Goal: Use online tool/utility: Utilize a website feature to perform a specific function

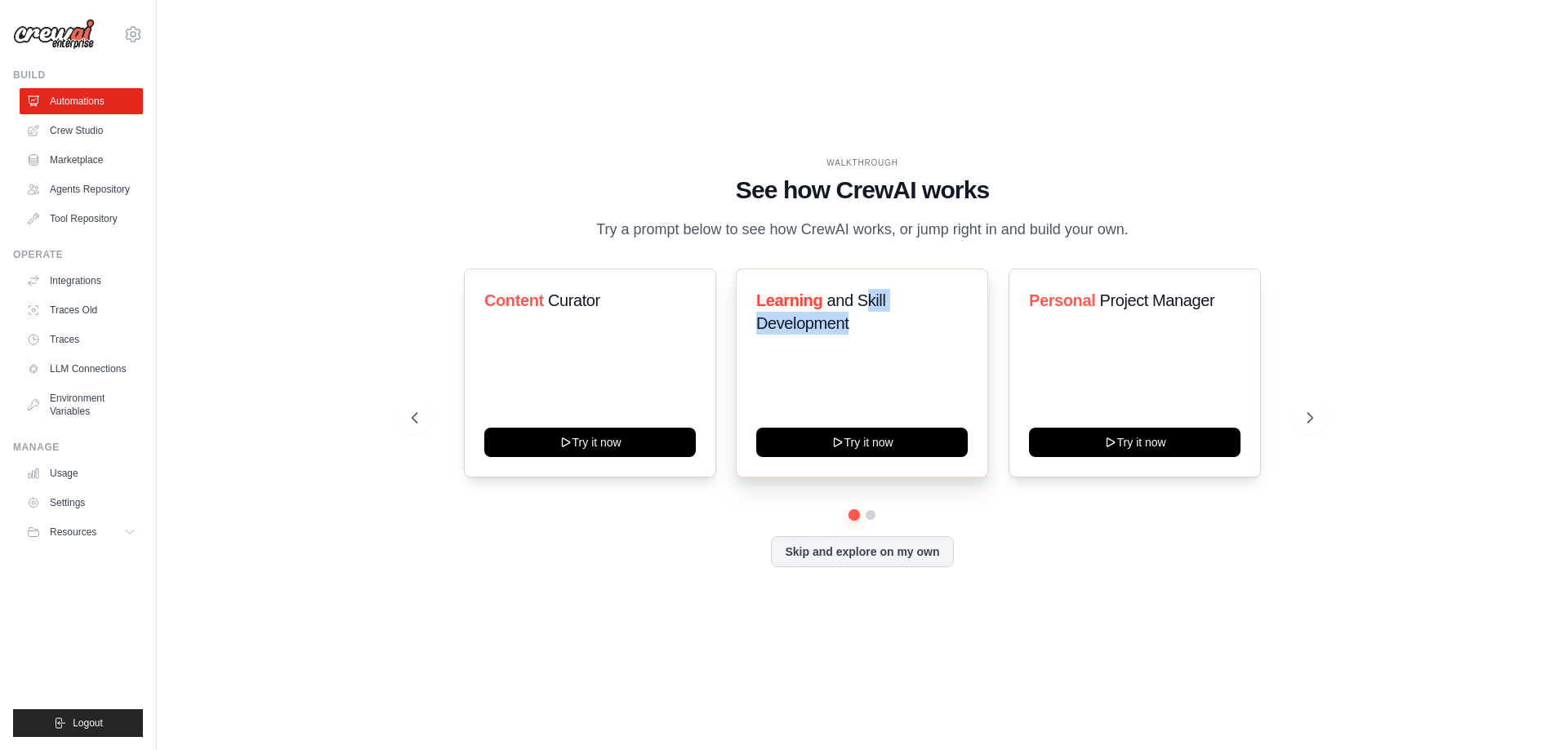
drag, startPoint x: 833, startPoint y: 323, endPoint x: 871, endPoint y: 279, distance: 58.1
click at [869, 279] on div "Learning and Skill Development Try it now" at bounding box center [862, 373] width 252 height 209
click at [1313, 426] on button at bounding box center [1310, 418] width 32 height 32
click at [846, 326] on h3 "Automate social media posting" at bounding box center [861, 312] width 212 height 46
click at [839, 427] on div "Automate social media posting Try it now" at bounding box center [862, 373] width 252 height 209
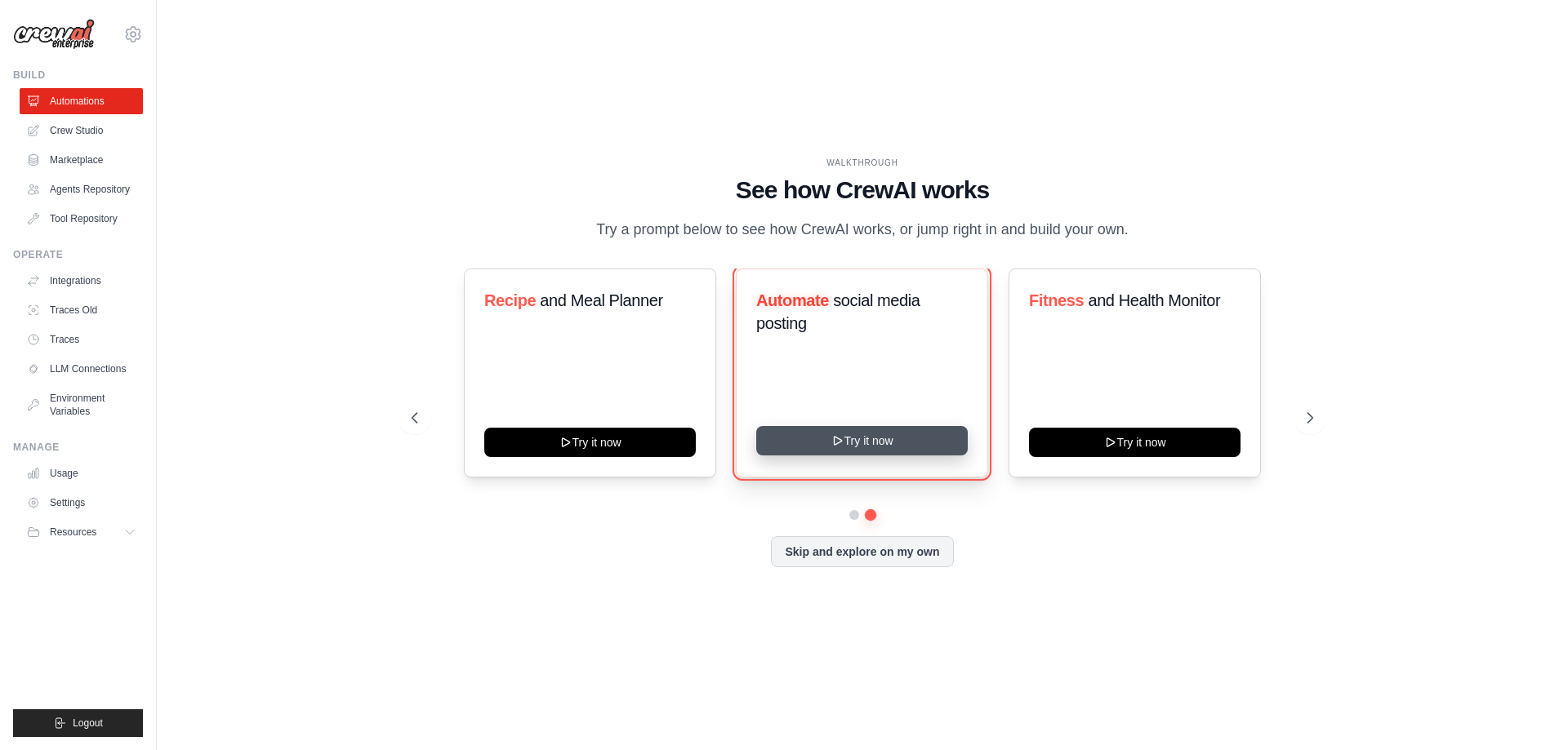
click at [839, 440] on icon at bounding box center [838, 441] width 8 height 9
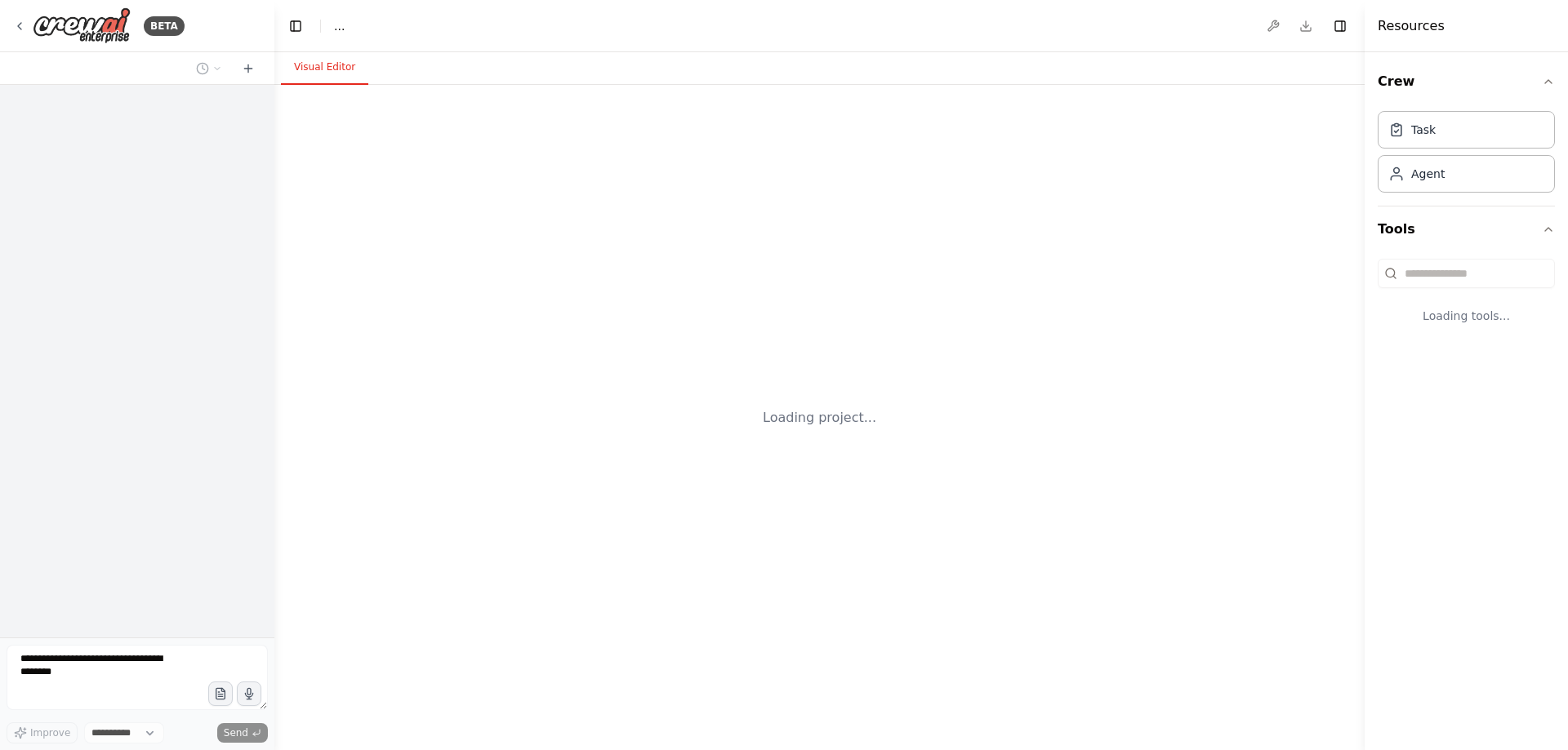
select select "****"
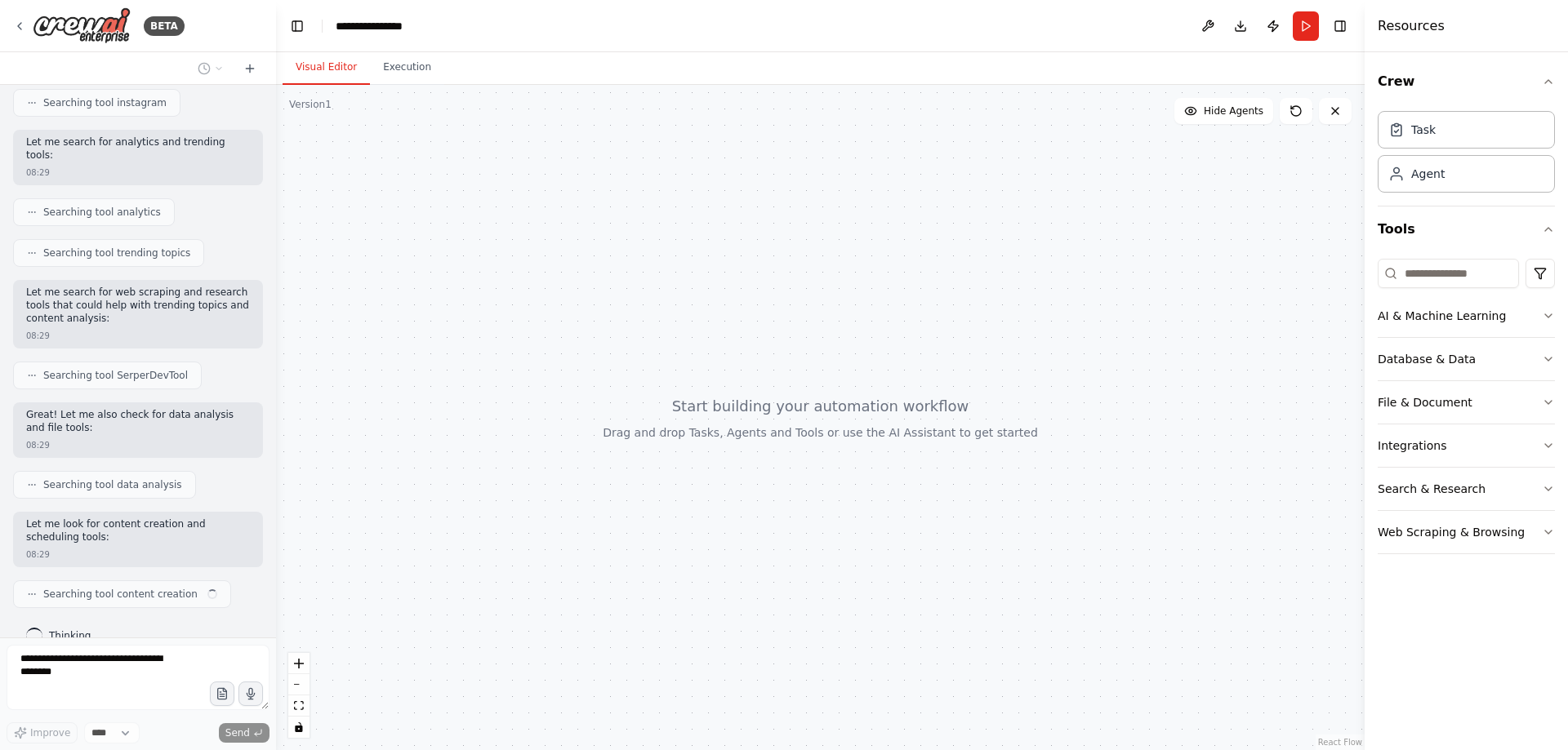
scroll to position [444, 0]
drag, startPoint x: 276, startPoint y: 537, endPoint x: 279, endPoint y: 503, distance: 34.1
click at [279, 503] on div "BETA Create a crew that schedules and publishes social media content across mul…" at bounding box center [784, 375] width 1568 height 750
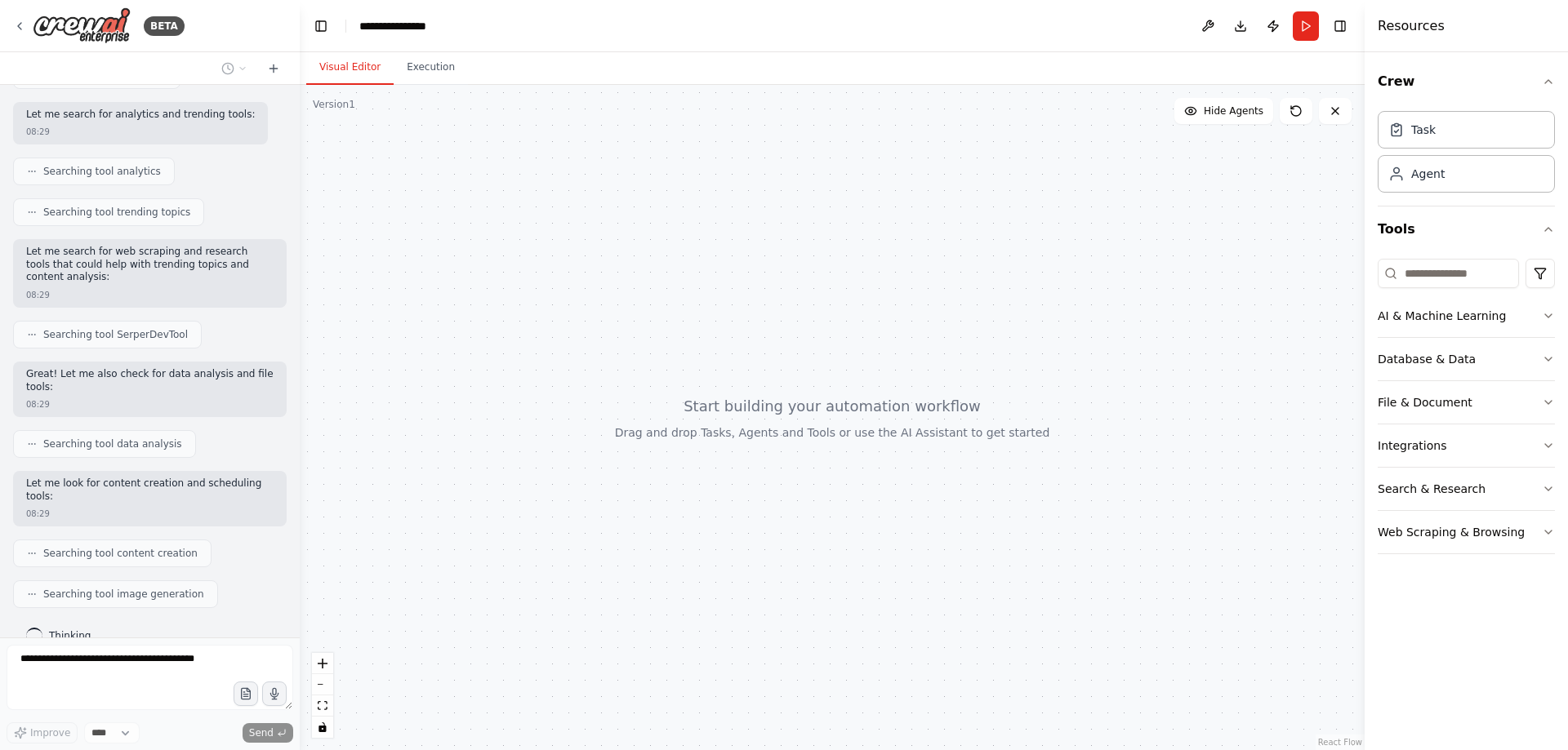
drag, startPoint x: 276, startPoint y: 459, endPoint x: 297, endPoint y: 460, distance: 21.0
click at [298, 461] on div at bounding box center [296, 375] width 7 height 750
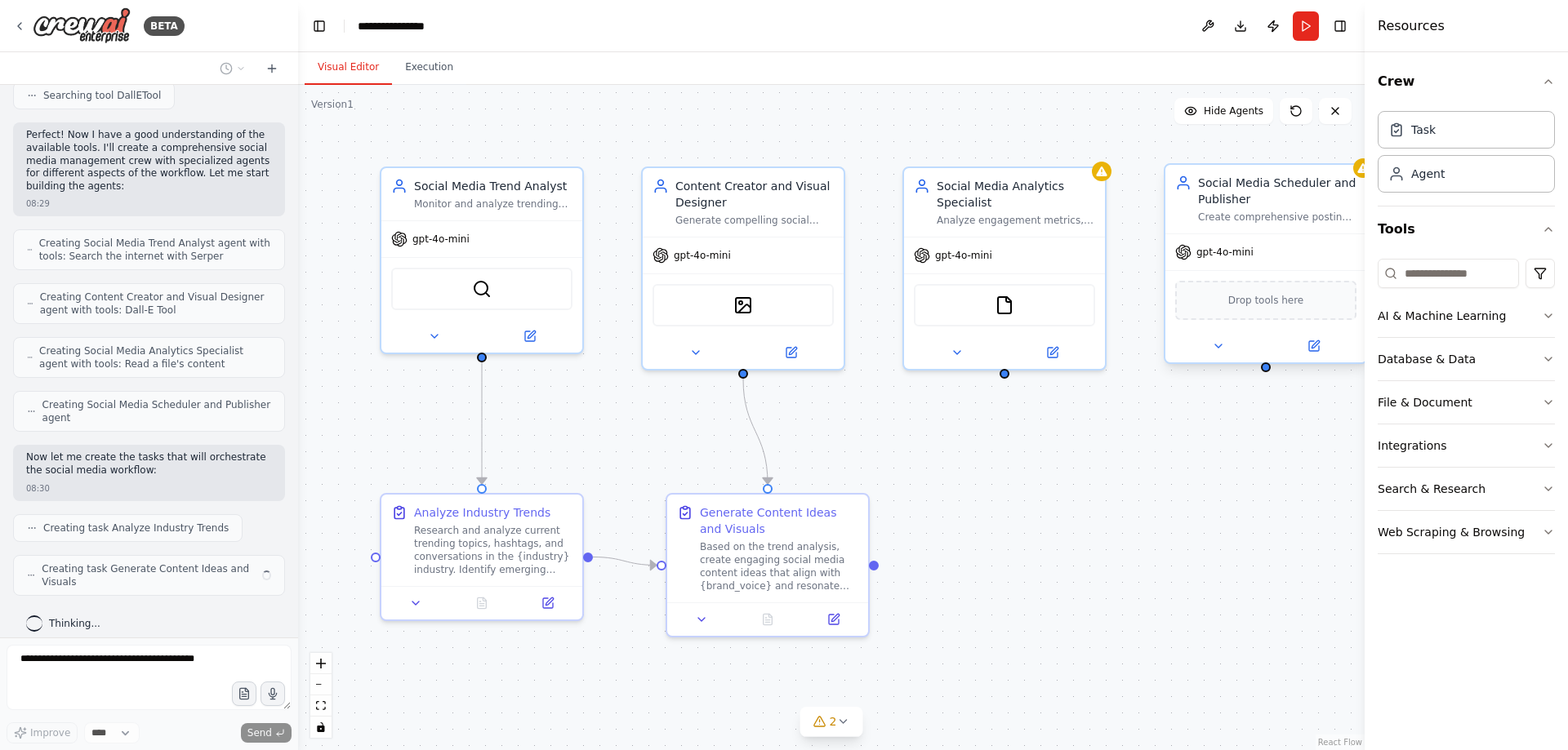
scroll to position [1054, 0]
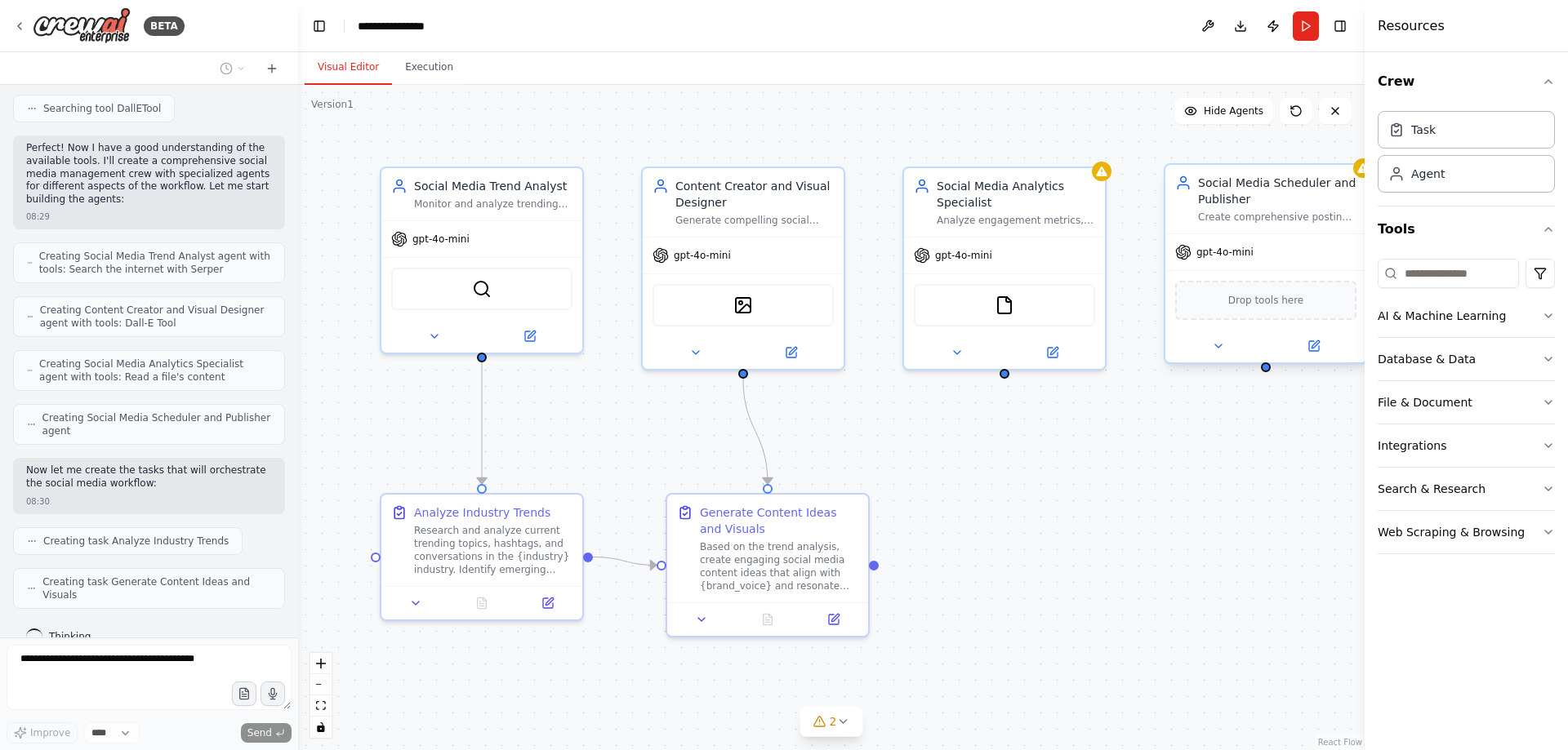
click at [1288, 208] on div "Social Media Scheduler and Publisher Create comprehensive posting schedules, fo…" at bounding box center [1277, 199] width 158 height 49
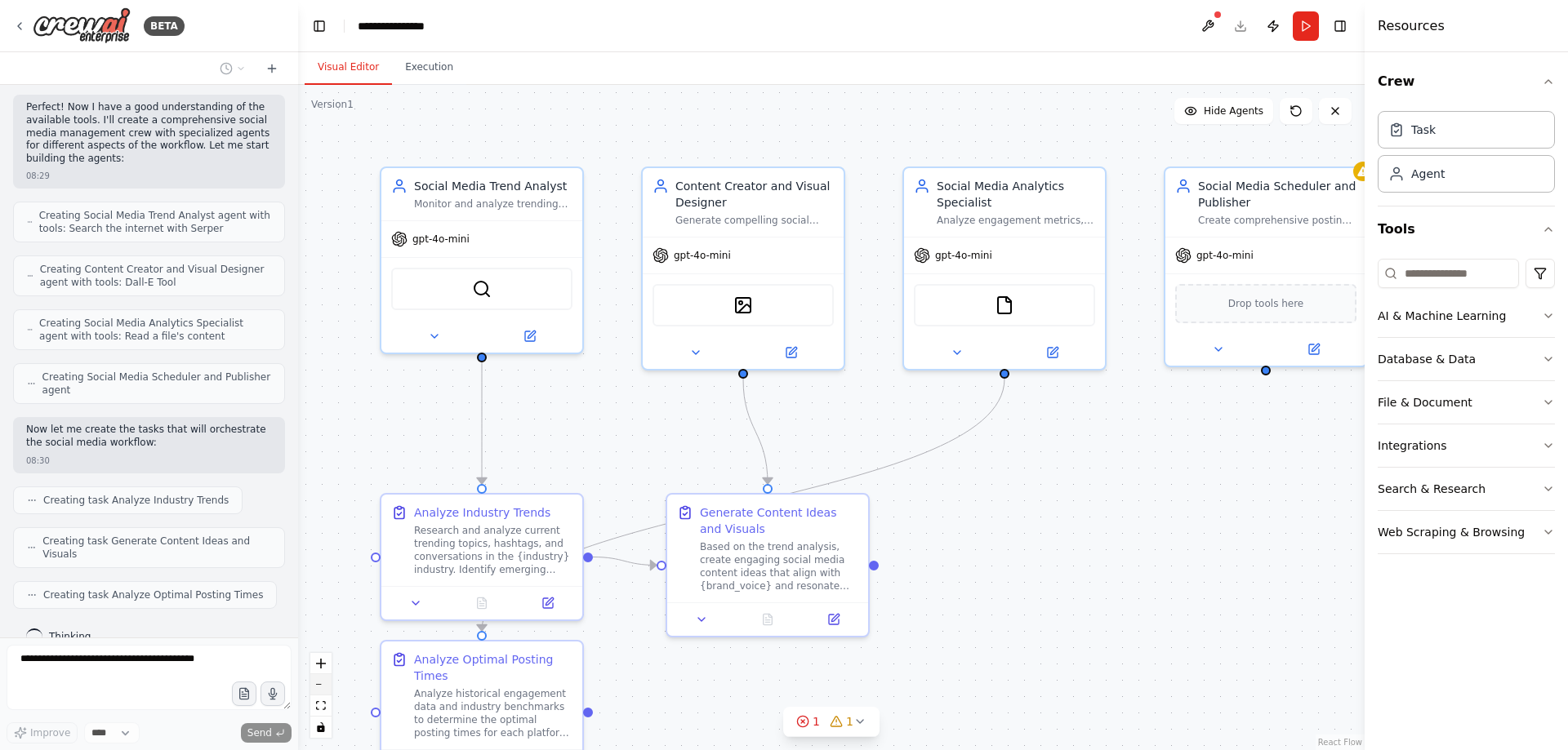
click at [322, 686] on button "zoom out" at bounding box center [321, 685] width 21 height 21
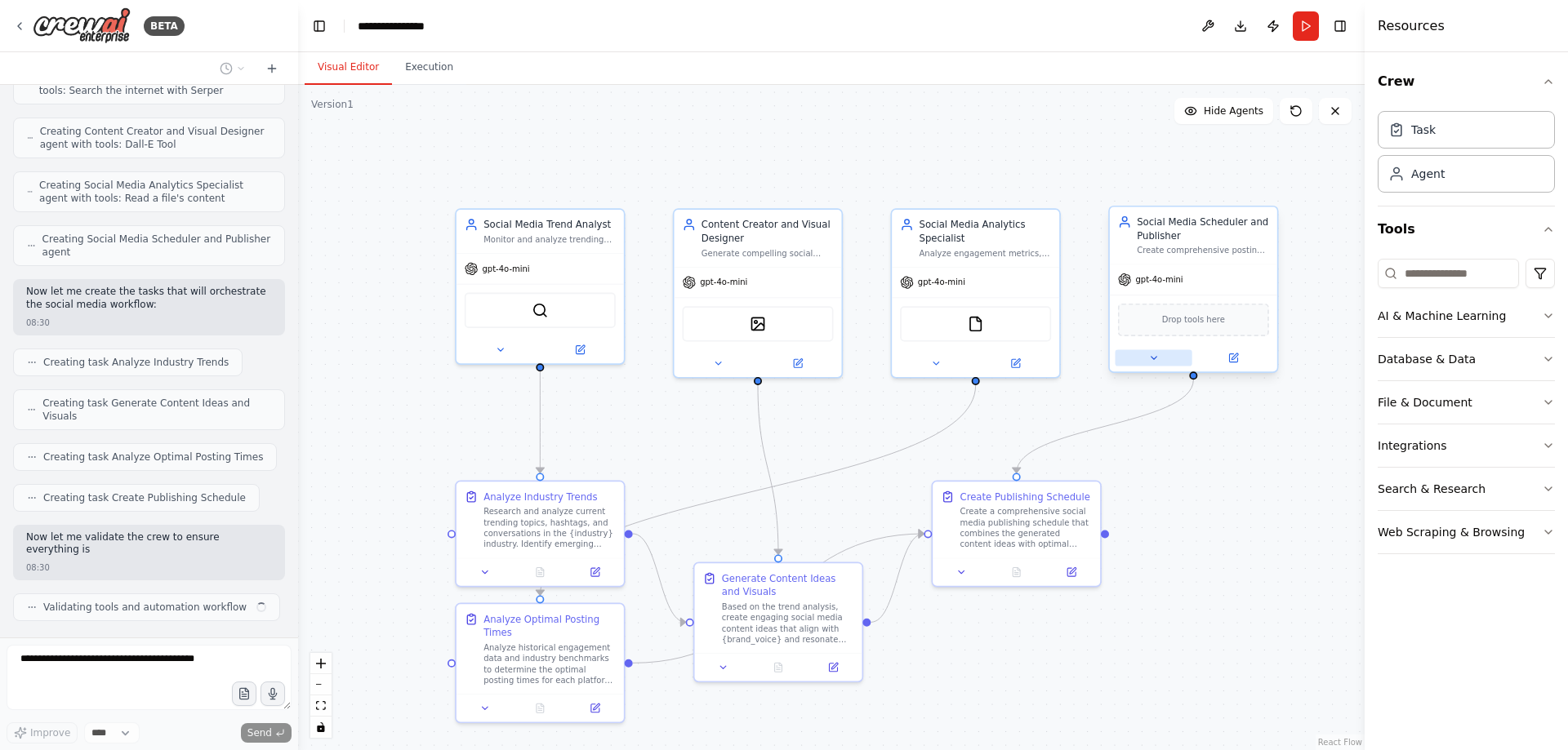
scroll to position [1245, 0]
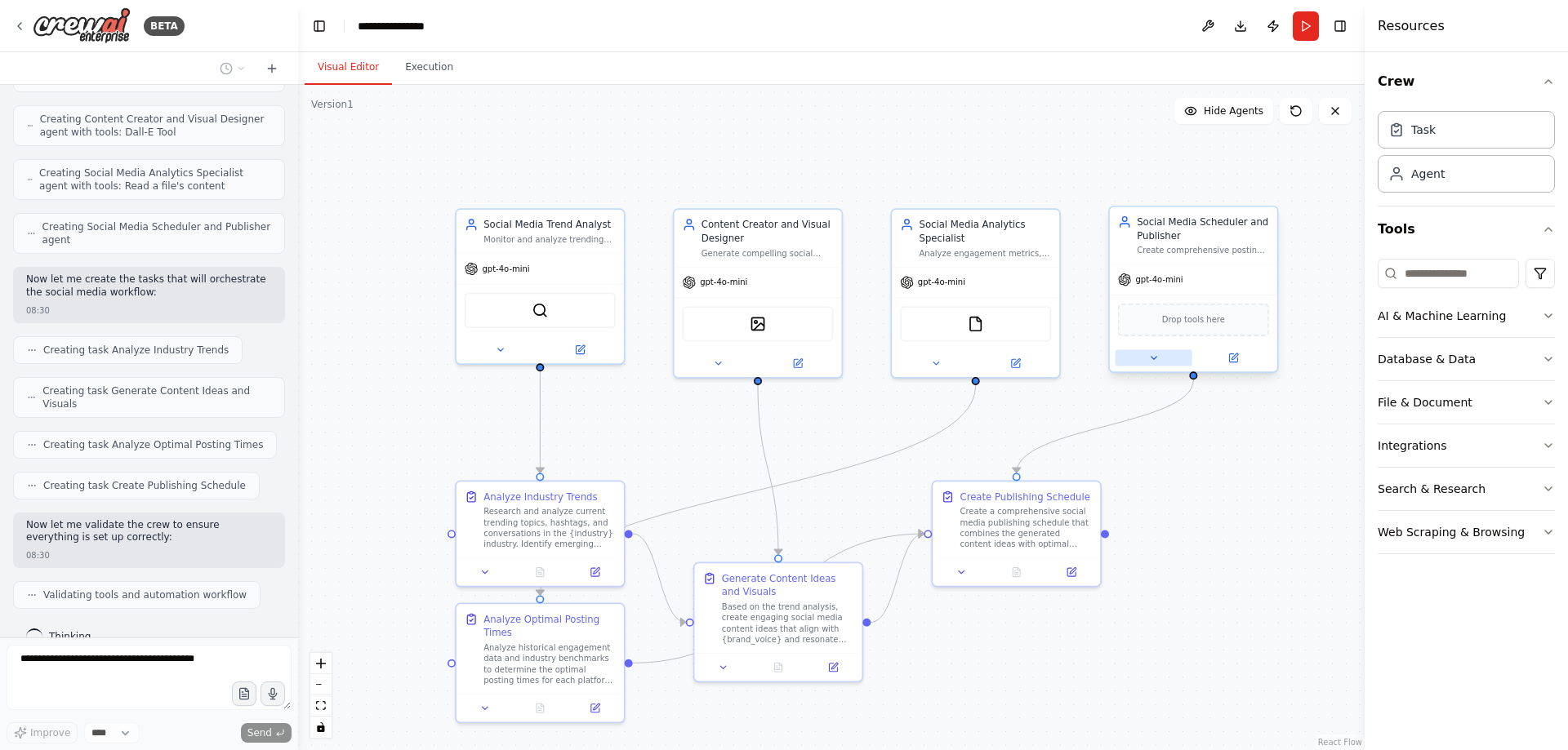
click at [1153, 357] on icon at bounding box center [1153, 357] width 6 height 3
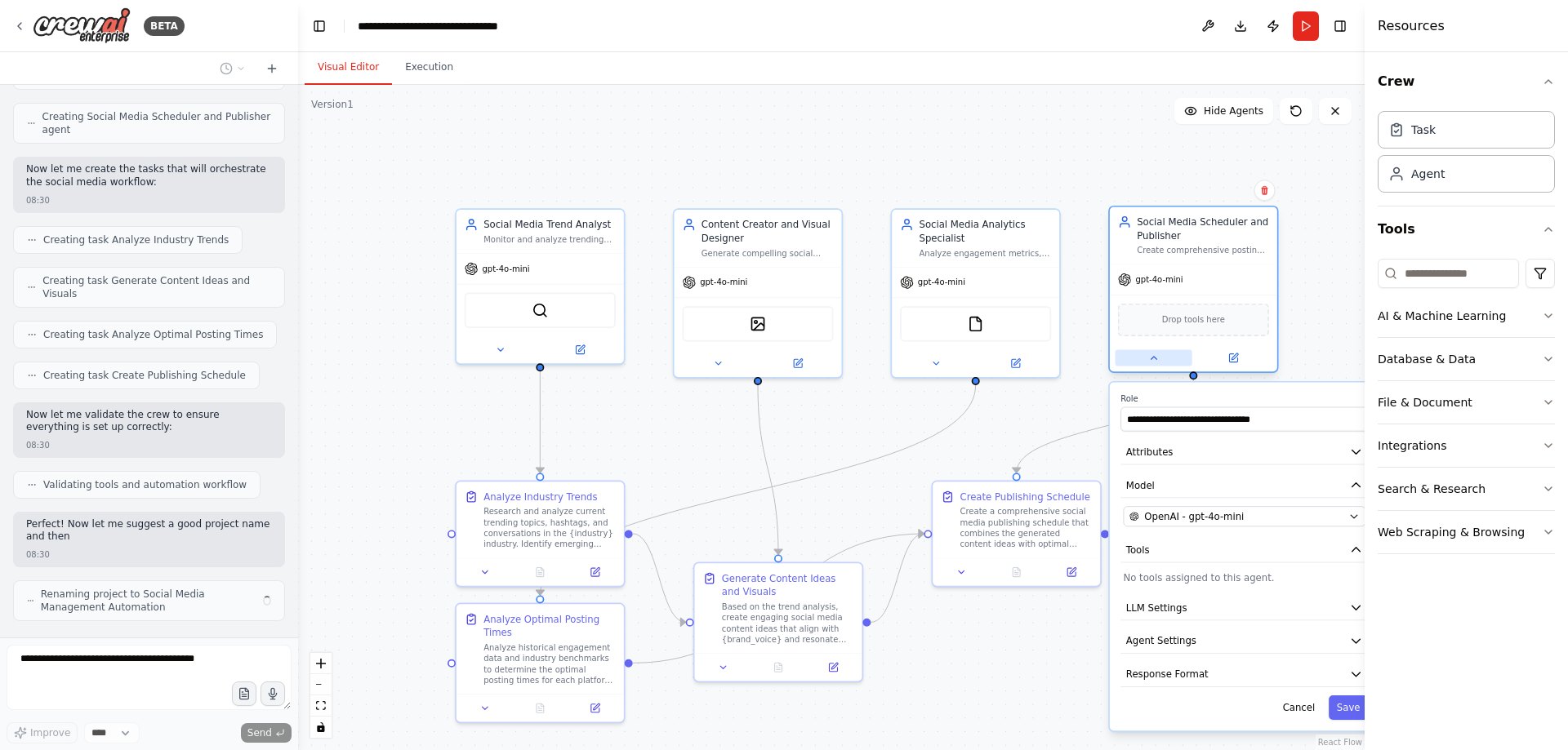
scroll to position [1367, 0]
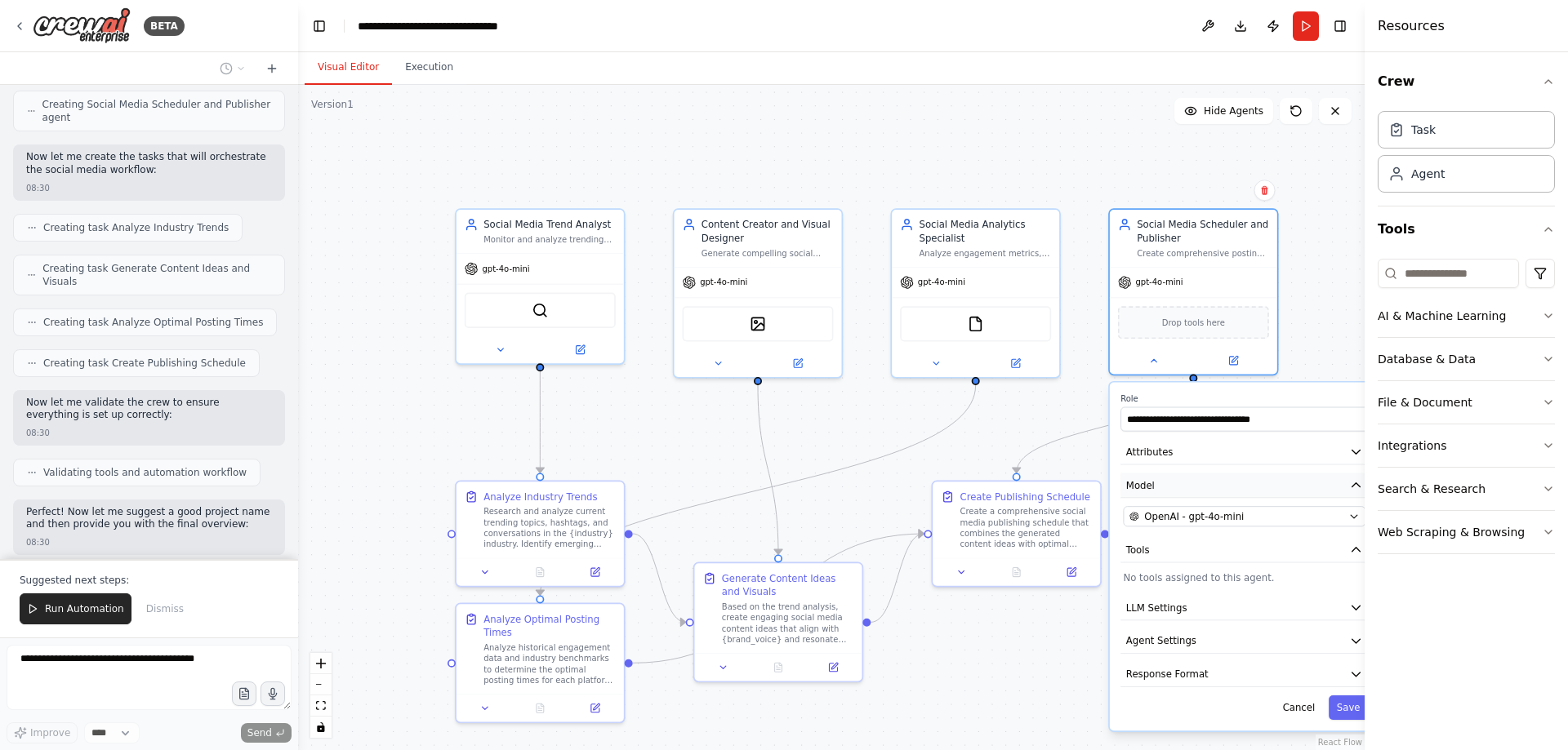
click at [1357, 485] on icon "button" at bounding box center [1356, 485] width 9 height 4
click at [1355, 449] on icon "button" at bounding box center [1356, 451] width 14 height 14
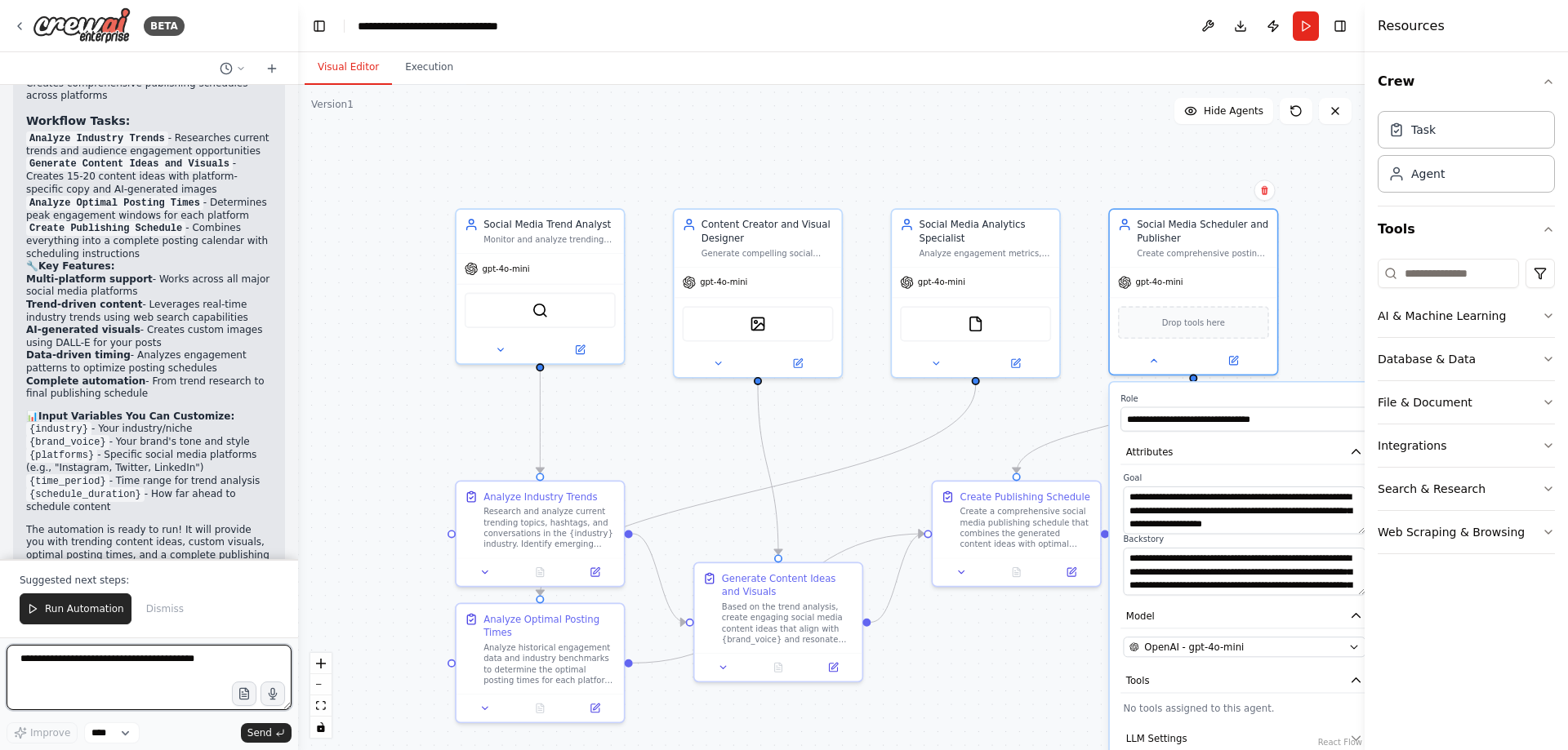
scroll to position [2157, 0]
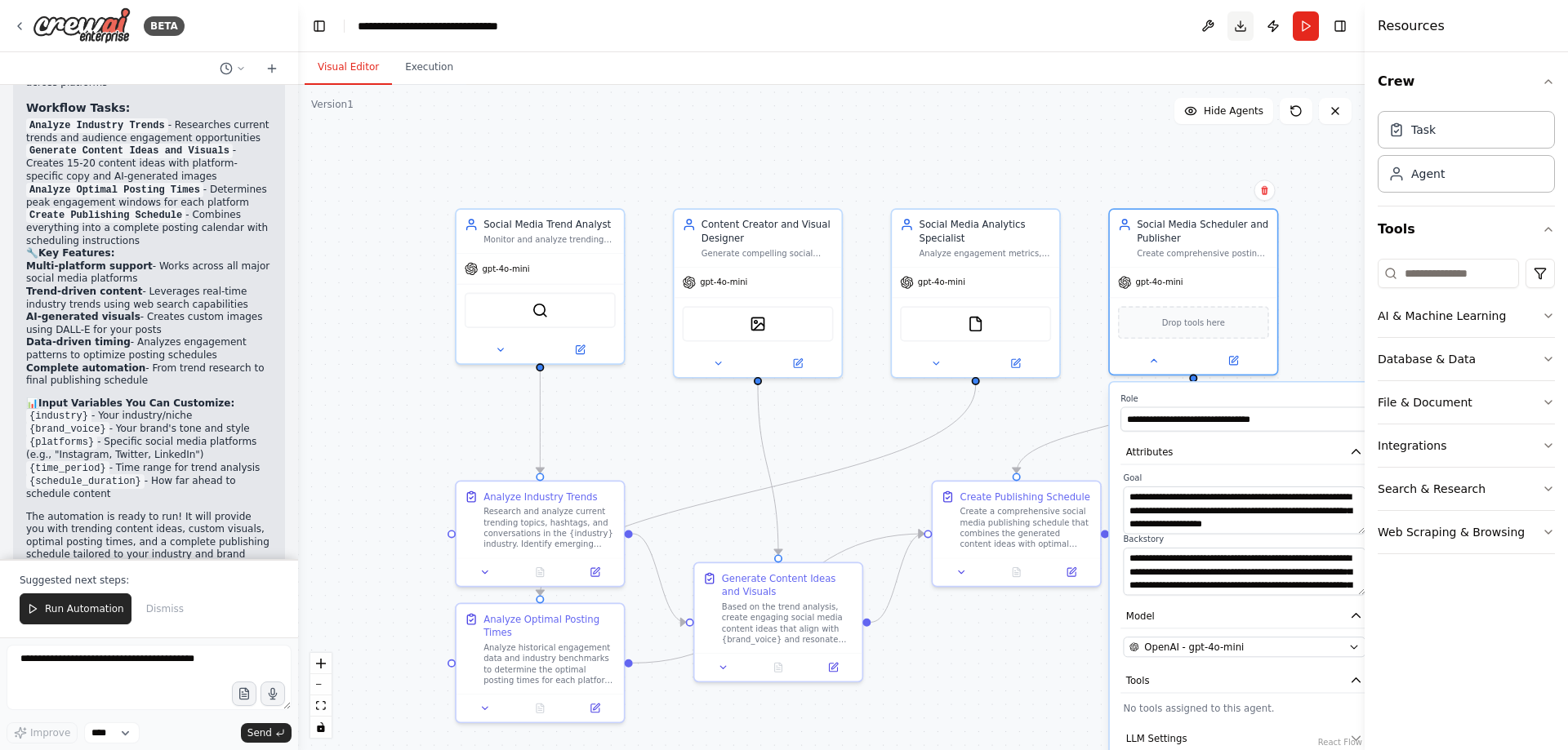
click at [1235, 27] on button "Download" at bounding box center [1241, 26] width 27 height 29
drag, startPoint x: 19, startPoint y: 219, endPoint x: 229, endPoint y: 348, distance: 246.5
click at [229, 348] on div "Perfect! I've created a comprehensive Social Media Management Automation crew t…" at bounding box center [149, 215] width 272 height 766
click at [229, 362] on li "Complete automation - From trend research to final publishing schedule" at bounding box center [149, 375] width 246 height 26
drag, startPoint x: 131, startPoint y: 278, endPoint x: 131, endPoint y: 289, distance: 11.0
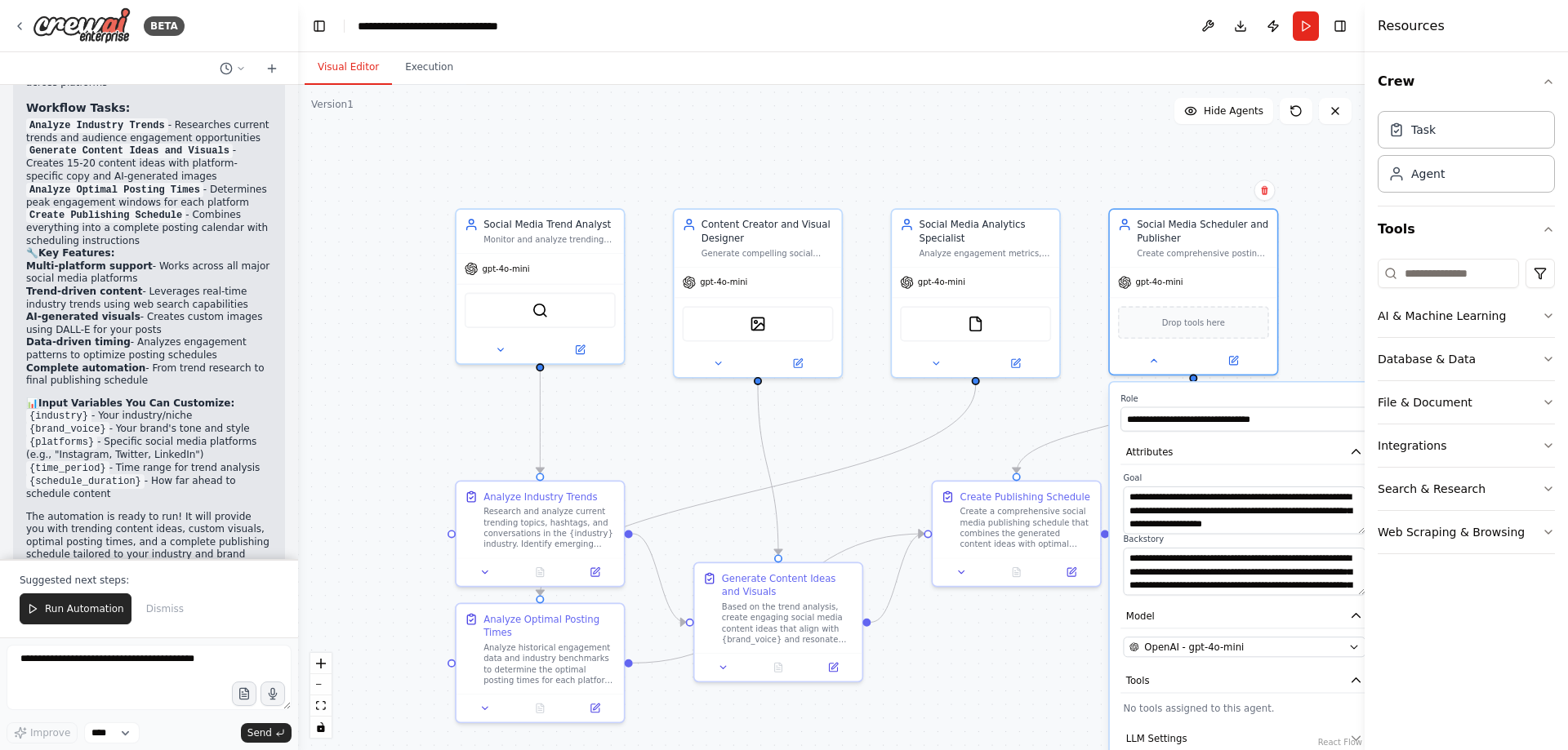
click at [131, 311] on li "AI-generated visuals - Creates custom images using DALL-E for your posts" at bounding box center [149, 323] width 246 height 26
drag, startPoint x: 27, startPoint y: 174, endPoint x: 168, endPoint y: 175, distance: 141.0
click at [168, 209] on code "Create Publishing Schedule" at bounding box center [106, 215] width 159 height 14
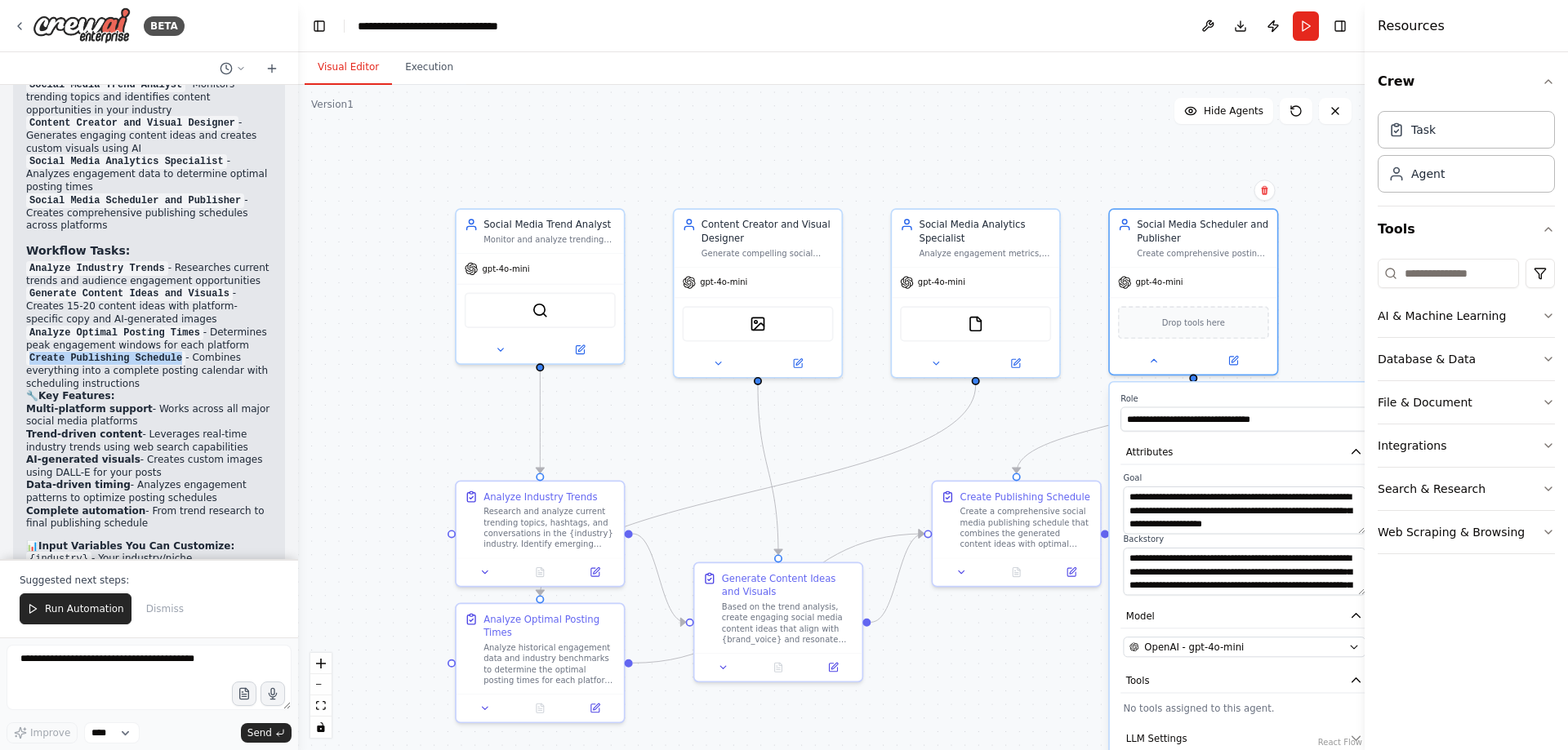
scroll to position [1994, 0]
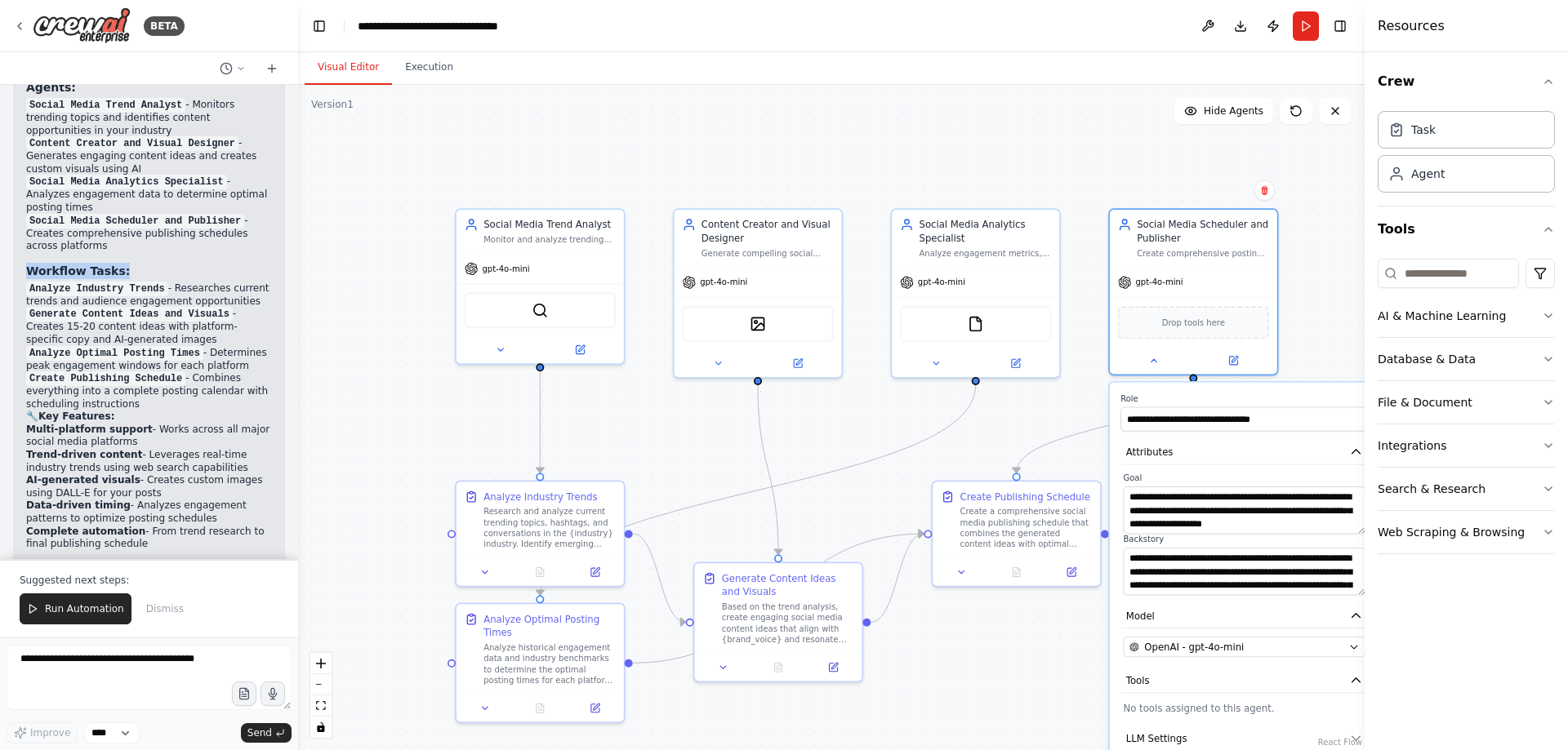
drag, startPoint x: 27, startPoint y: 234, endPoint x: 138, endPoint y: 232, distance: 111.0
click at [138, 263] on h3 "Workflow Tasks:" at bounding box center [149, 270] width 246 height 16
drag, startPoint x: 153, startPoint y: 248, endPoint x: 32, endPoint y: 247, distance: 121.0
click at [32, 282] on code "Analyze Industry Trends" at bounding box center [98, 288] width 142 height 14
click at [1064, 662] on div ".deletable-edge-delete-btn { width: 20px; height: 20px; border: 0px solid #ffff…" at bounding box center [831, 418] width 1066 height 666
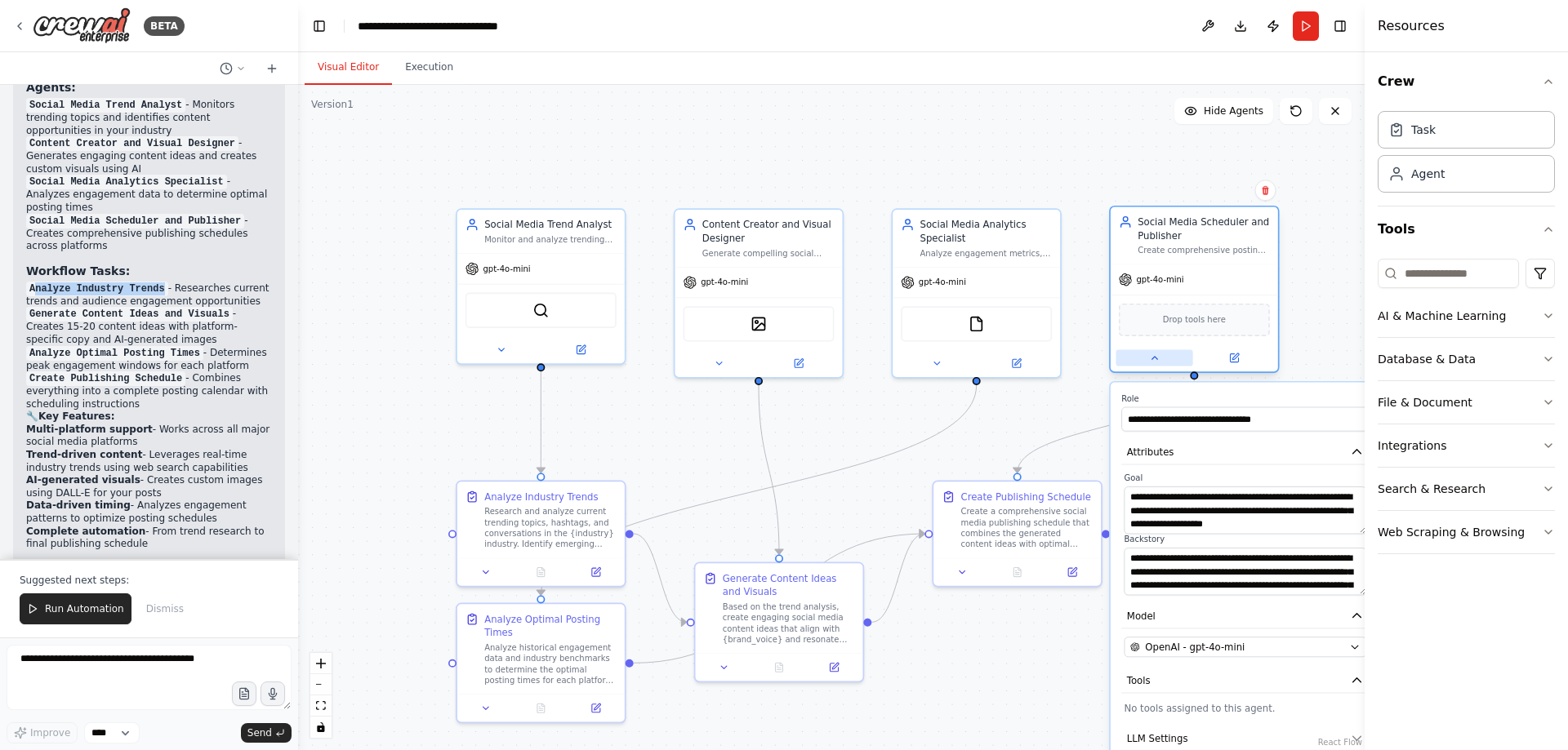
click at [1156, 363] on icon at bounding box center [1153, 357] width 10 height 10
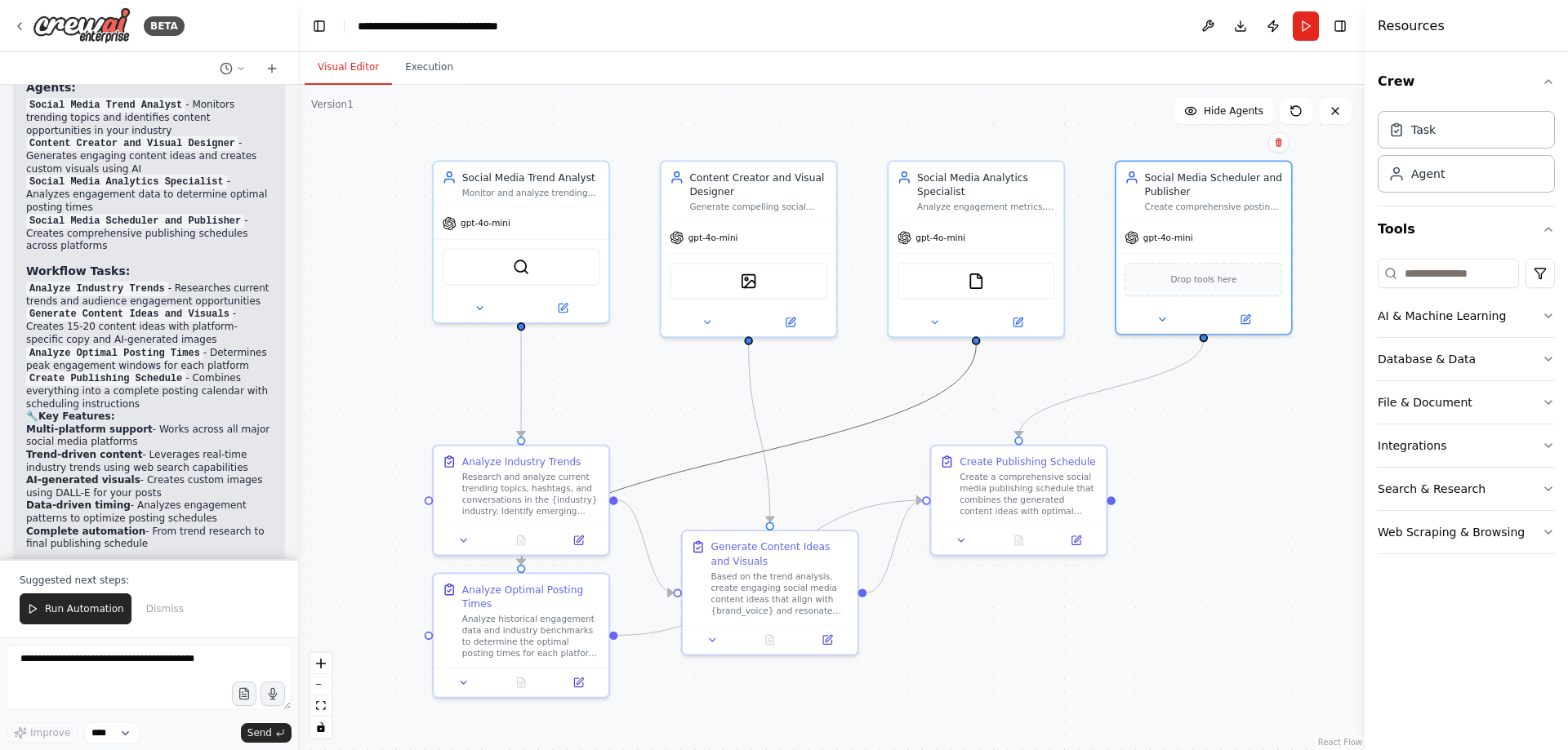
drag, startPoint x: 838, startPoint y: 430, endPoint x: 800, endPoint y: 379, distance: 63.6
click at [800, 379] on div ".deletable-edge-delete-btn { width: 20px; height: 20px; border: 0px solid #ffff…" at bounding box center [831, 418] width 1066 height 666
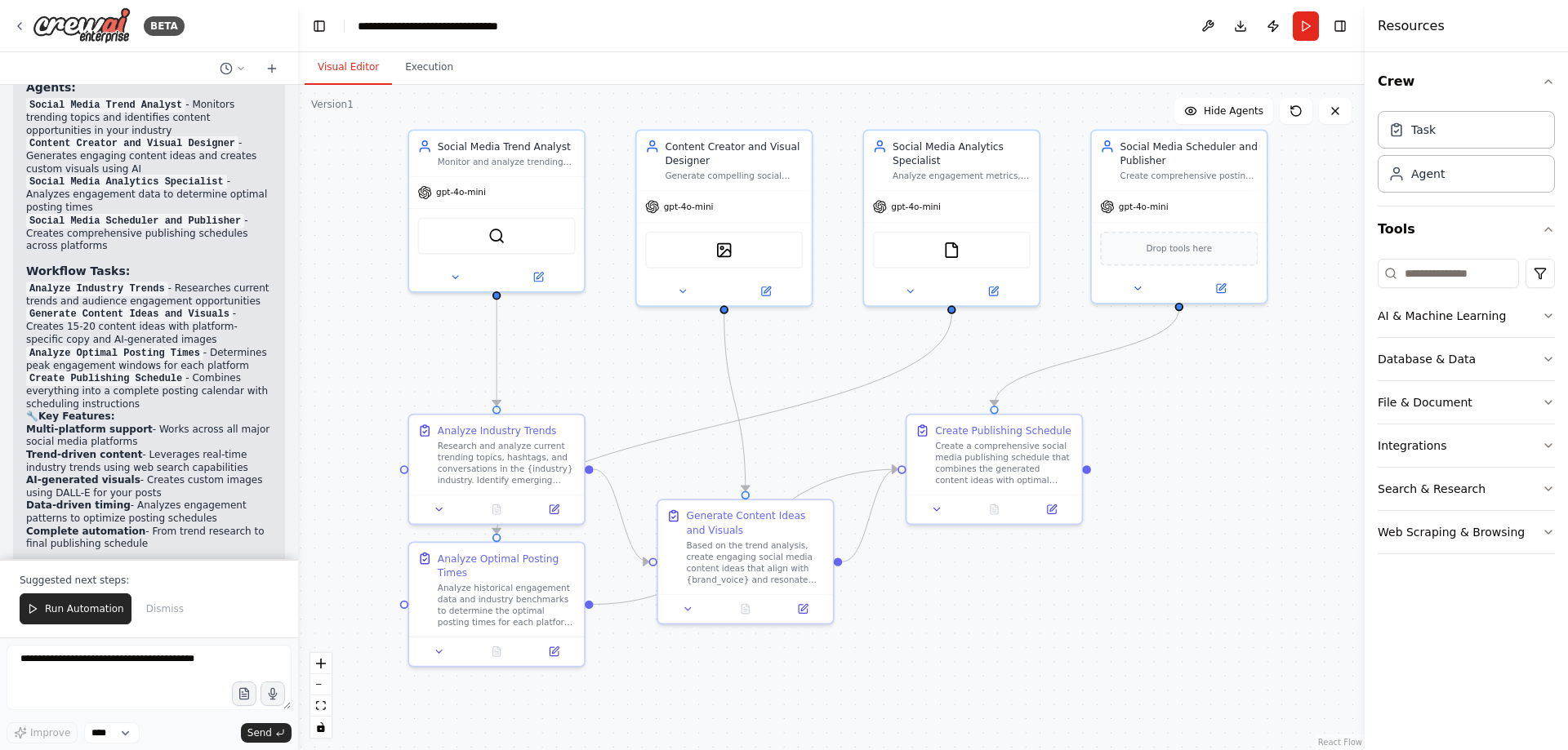
drag, startPoint x: 808, startPoint y: 373, endPoint x: 784, endPoint y: 346, distance: 36.1
click at [784, 346] on div ".deletable-edge-delete-btn { width: 20px; height: 20px; border: 0px solid #ffff…" at bounding box center [831, 418] width 1066 height 666
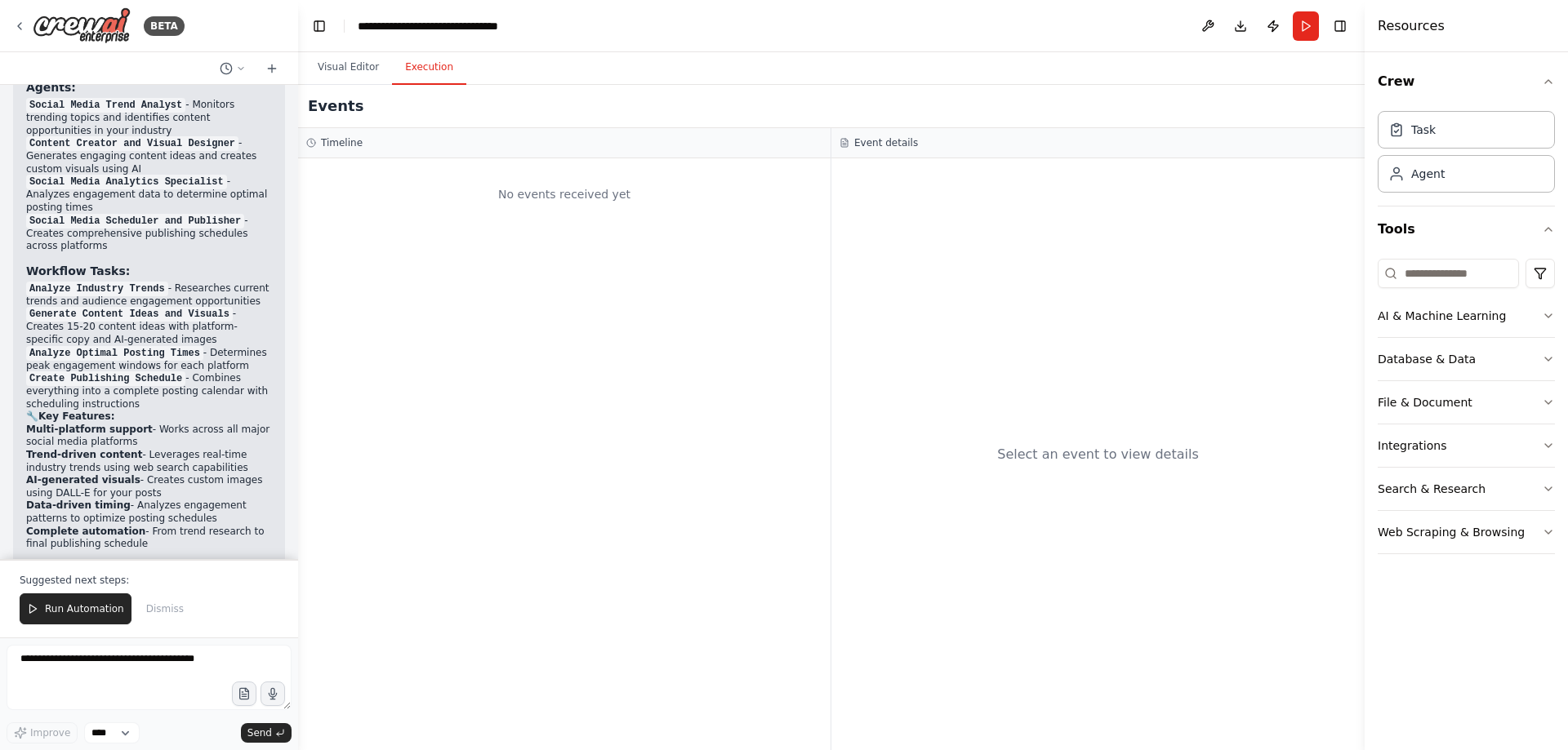
click at [415, 64] on button "Execution" at bounding box center [429, 67] width 74 height 34
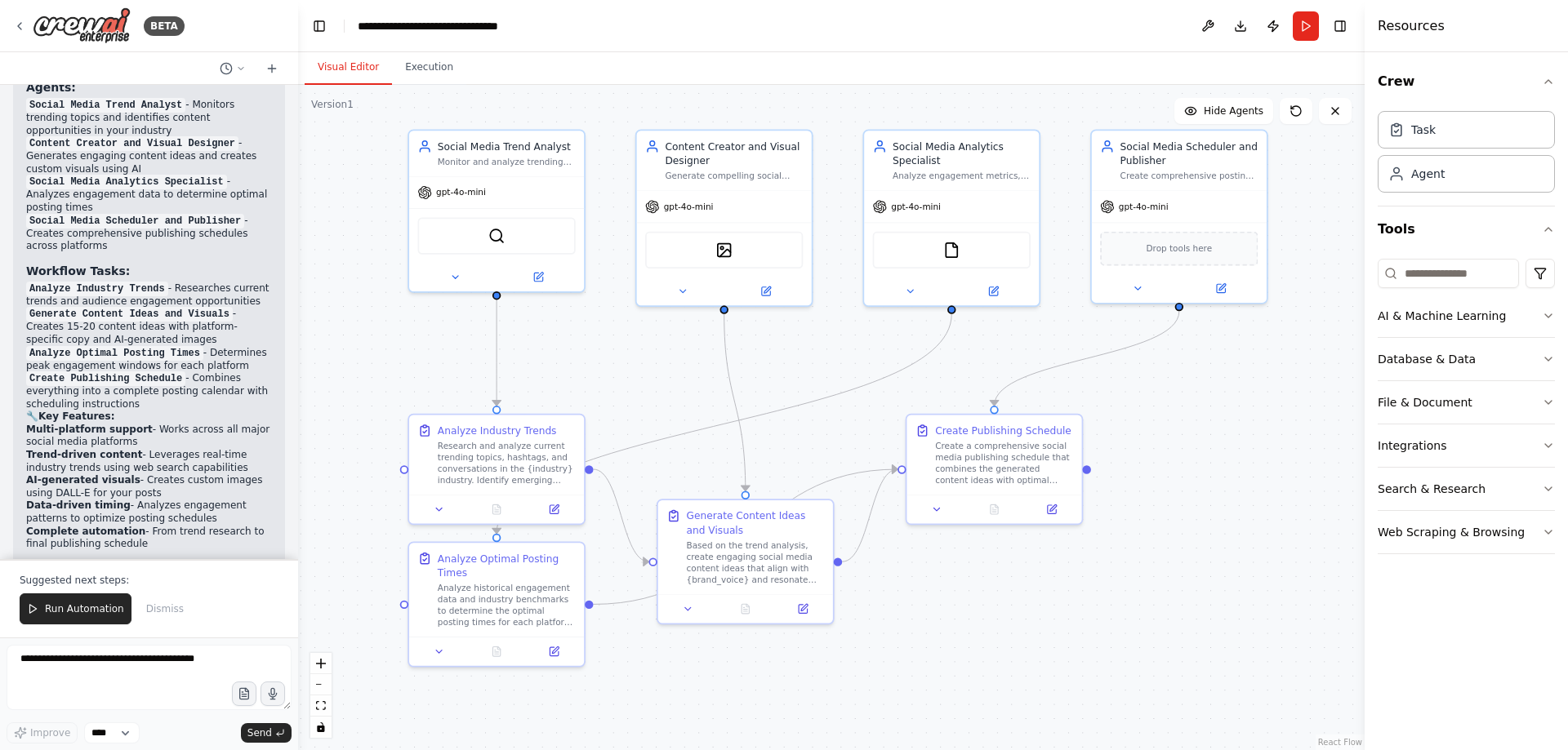
click at [337, 68] on button "Visual Editor" at bounding box center [348, 67] width 87 height 34
